Goal: Navigation & Orientation: Find specific page/section

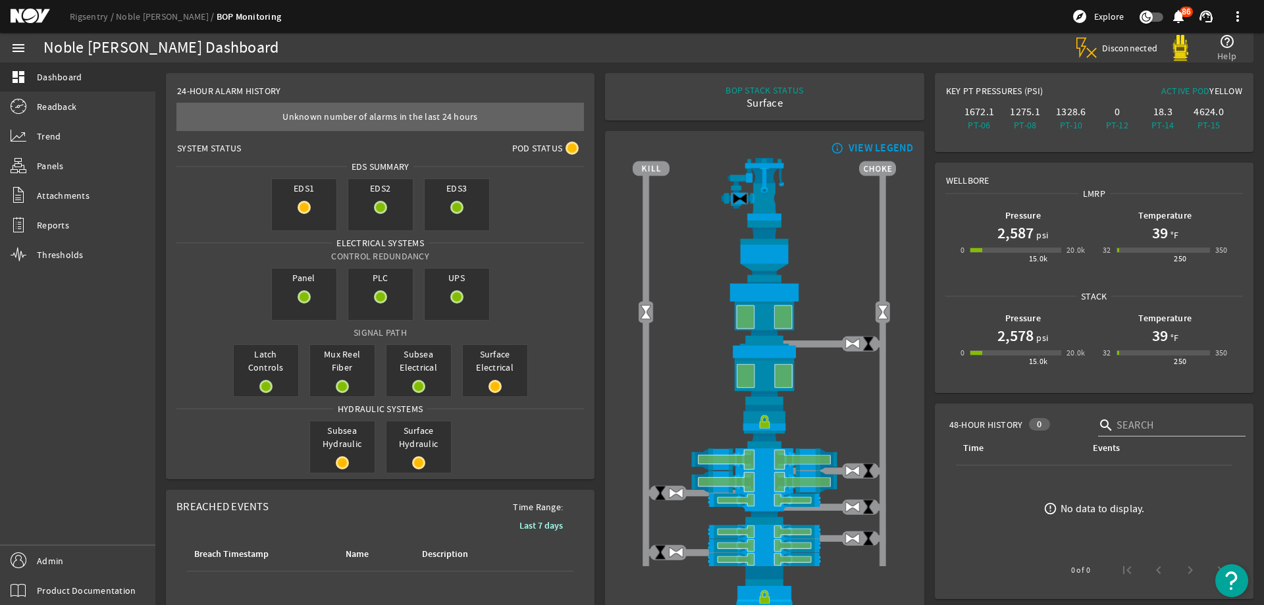
click at [28, 20] on mat-icon at bounding box center [40, 17] width 59 height 16
